Goal: Find specific page/section: Find specific page/section

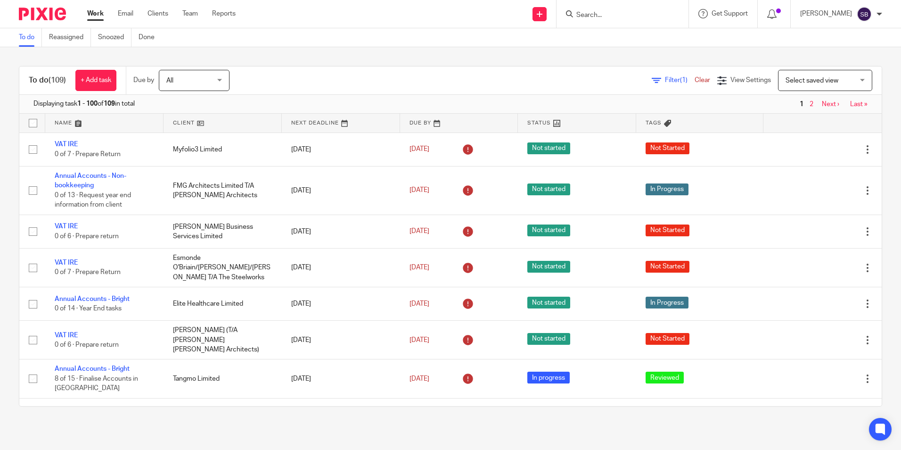
click at [625, 17] on input "Search" at bounding box center [618, 15] width 85 height 8
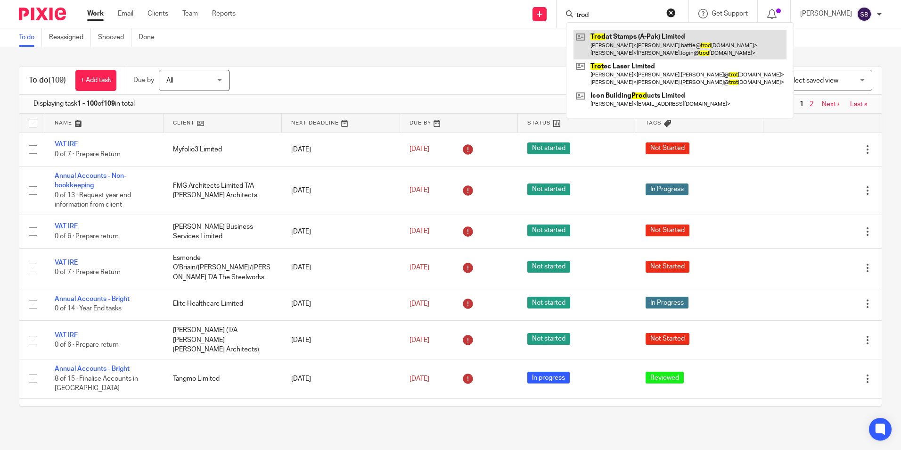
type input "trod"
click at [634, 47] on link at bounding box center [680, 44] width 213 height 29
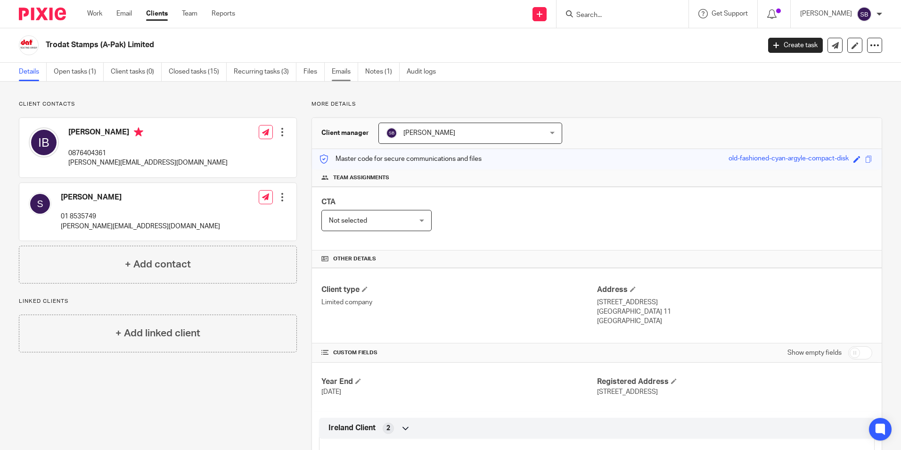
click at [344, 72] on link "Emails" at bounding box center [345, 72] width 26 height 18
